Goal: Register for event/course

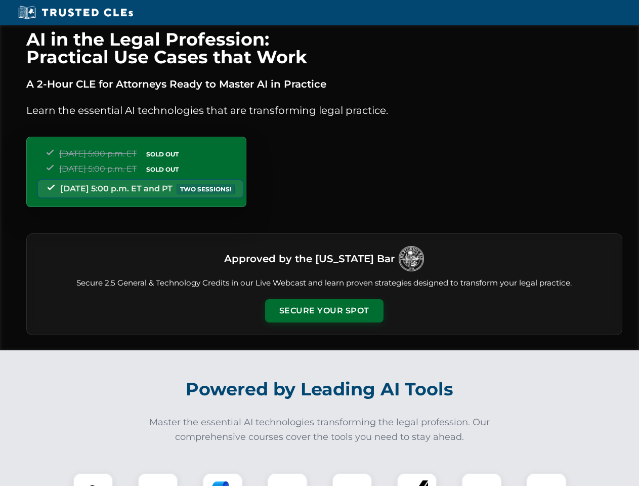
click at [324, 311] on button "Secure Your Spot" at bounding box center [324, 310] width 118 height 23
click at [93, 479] on img at bounding box center [92, 492] width 29 height 29
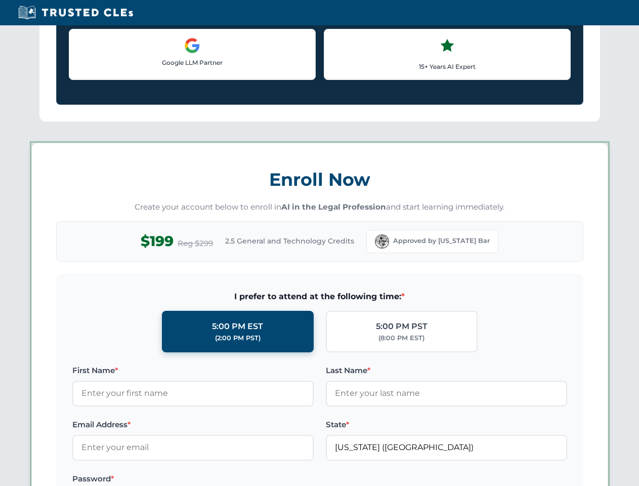
click at [223, 479] on label "Password *" at bounding box center [192, 478] width 241 height 12
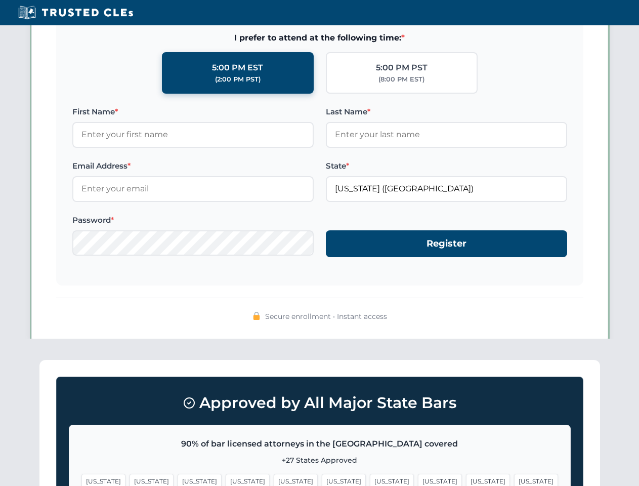
click at [466, 479] on span "[US_STATE]" at bounding box center [488, 480] width 44 height 15
